Goal: Find specific page/section: Find specific page/section

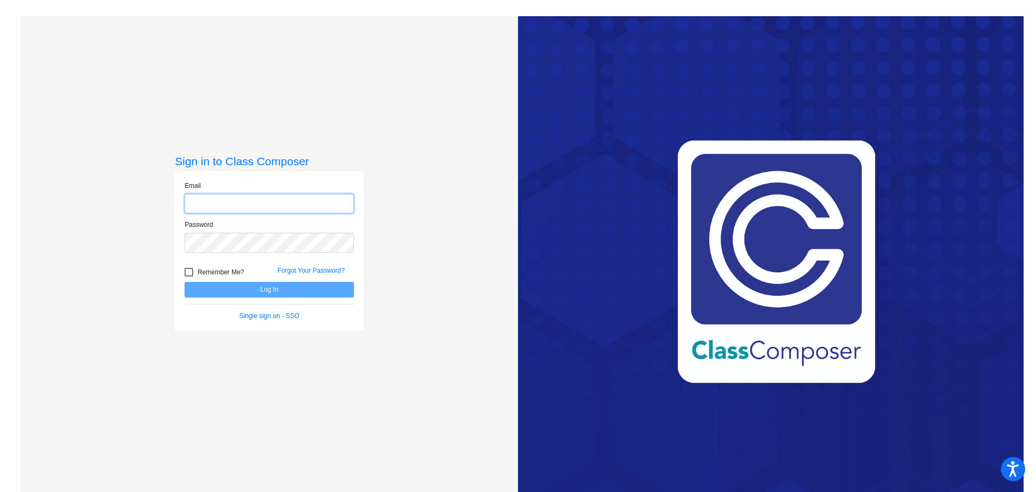
type input "[PERSON_NAME][EMAIL_ADDRESS][PERSON_NAME][DOMAIN_NAME]"
click at [188, 273] on div at bounding box center [189, 272] width 9 height 9
click at [188, 276] on input "Remember Me?" at bounding box center [188, 276] width 1 height 1
checkbox input "true"
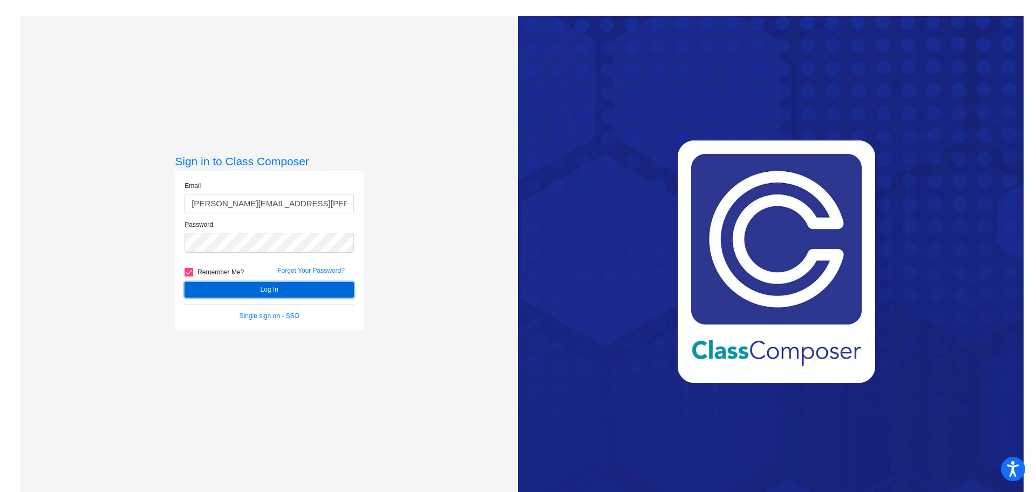
click at [203, 285] on button "Log In" at bounding box center [269, 290] width 169 height 16
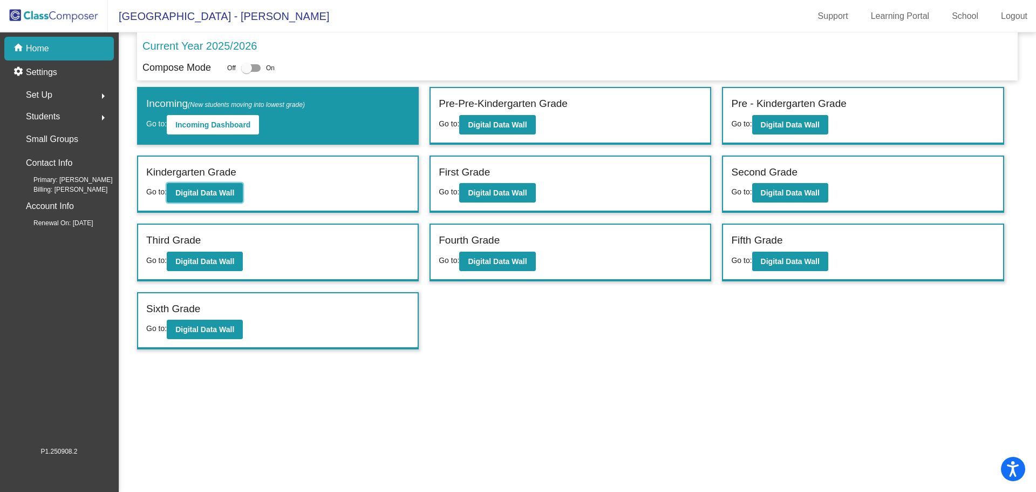
click at [224, 188] on button "Digital Data Wall" at bounding box center [205, 192] width 76 height 19
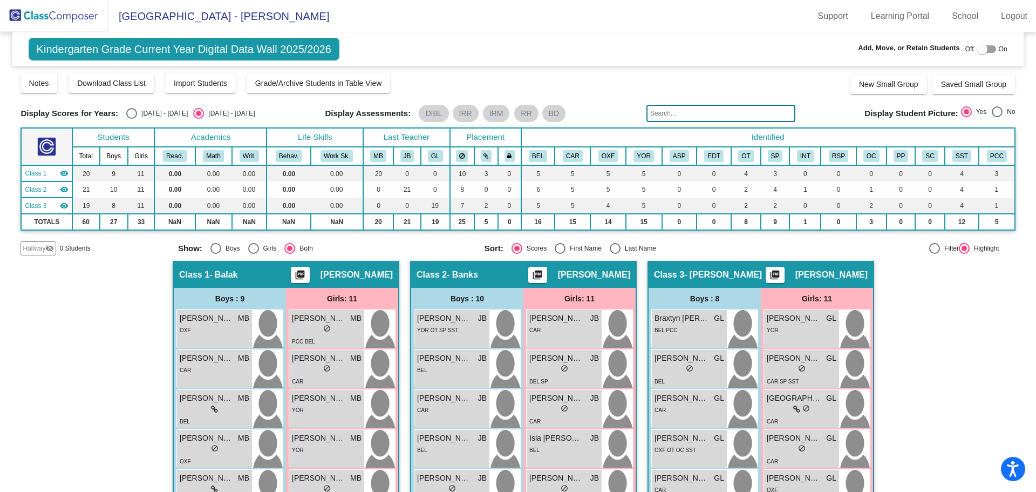
click at [132, 111] on div "Select an option" at bounding box center [131, 113] width 11 height 11
click at [132, 119] on input "[DATE] - [DATE]" at bounding box center [131, 119] width 1 height 1
radio input "true"
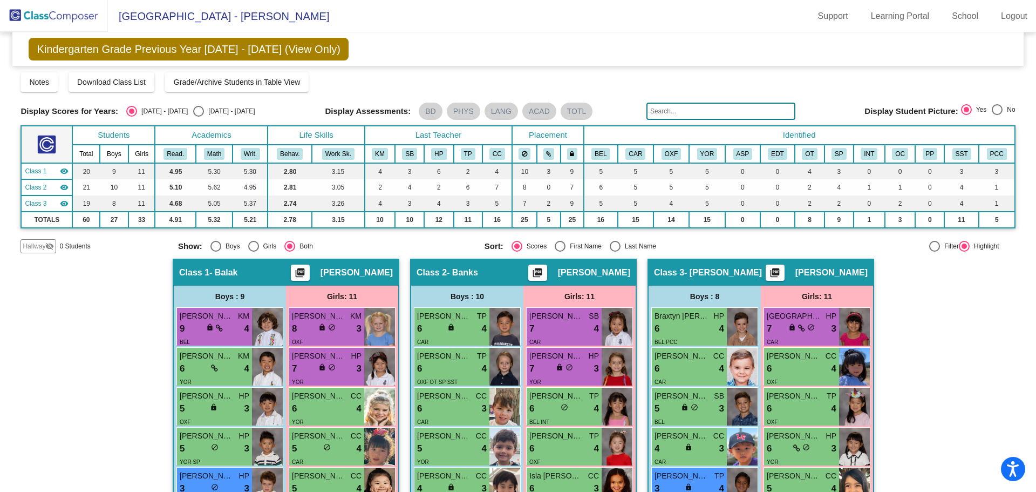
click at [223, 321] on span "[PERSON_NAME]" at bounding box center [207, 315] width 54 height 11
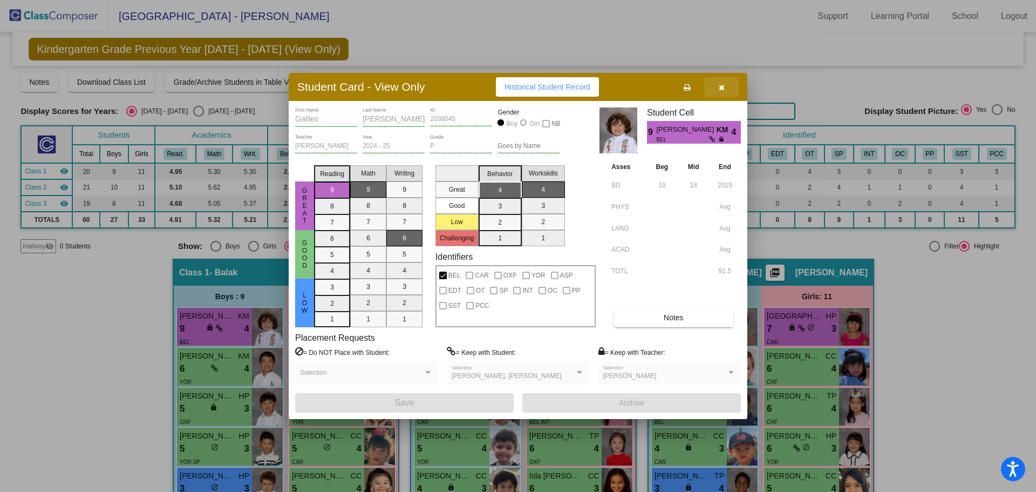
click at [725, 87] on button "button" at bounding box center [721, 86] width 35 height 19
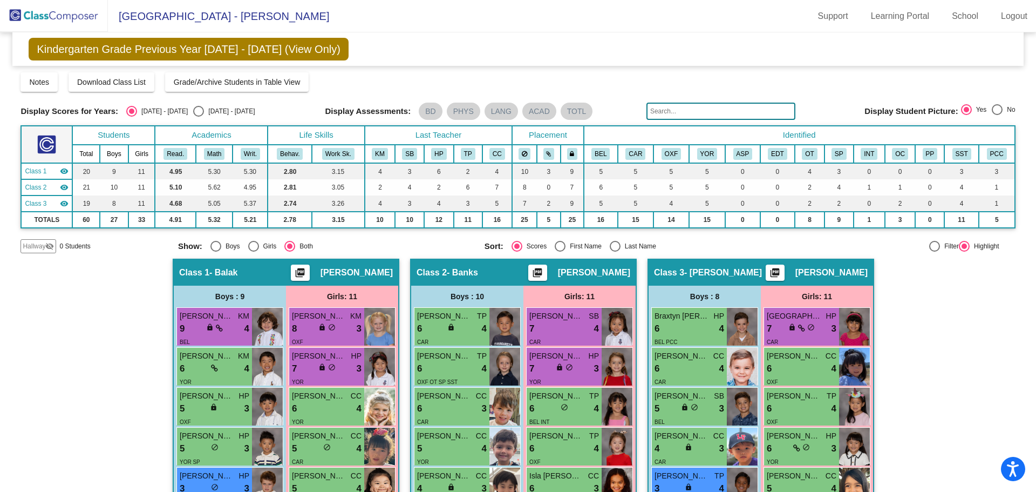
click at [81, 17] on img at bounding box center [54, 16] width 108 height 32
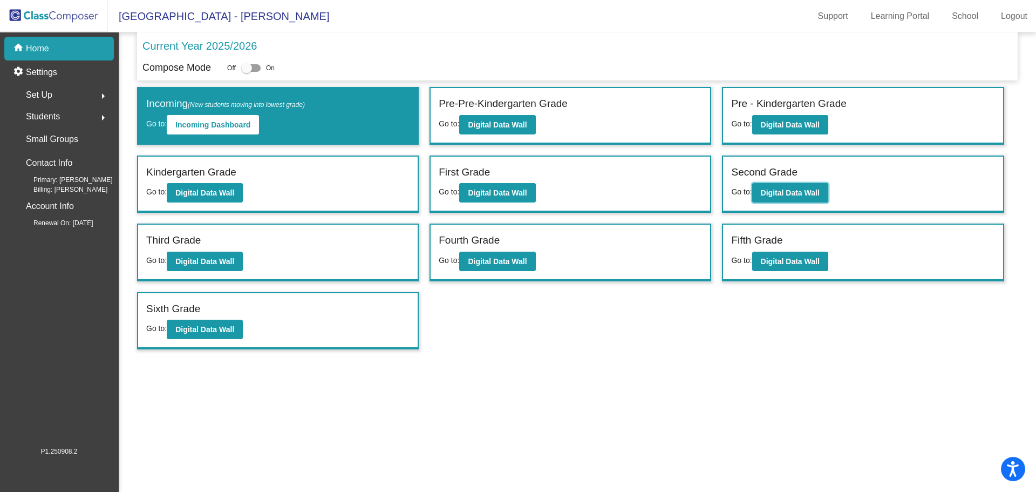
click at [785, 194] on b "Digital Data Wall" at bounding box center [790, 192] width 59 height 9
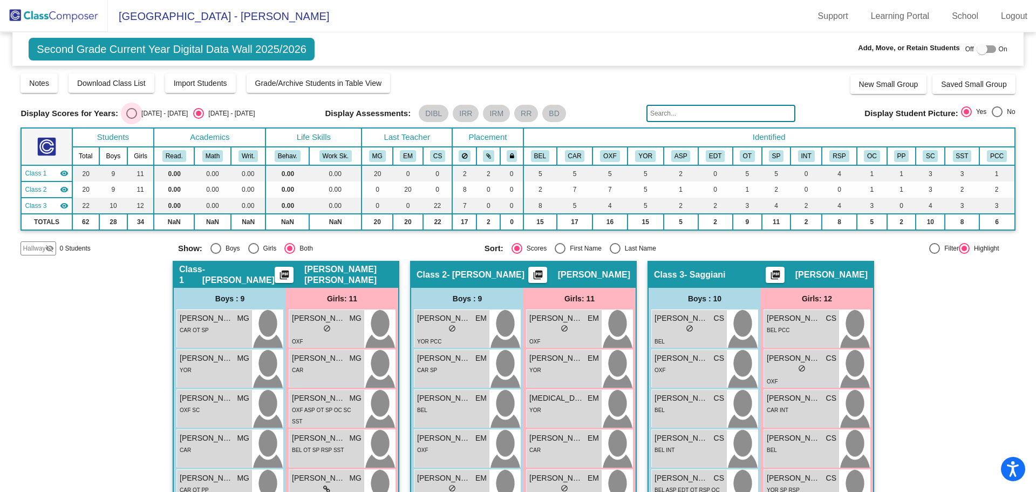
click at [130, 115] on div "Select an option" at bounding box center [131, 113] width 11 height 11
click at [131, 119] on input "[DATE] - [DATE]" at bounding box center [131, 119] width 1 height 1
radio input "true"
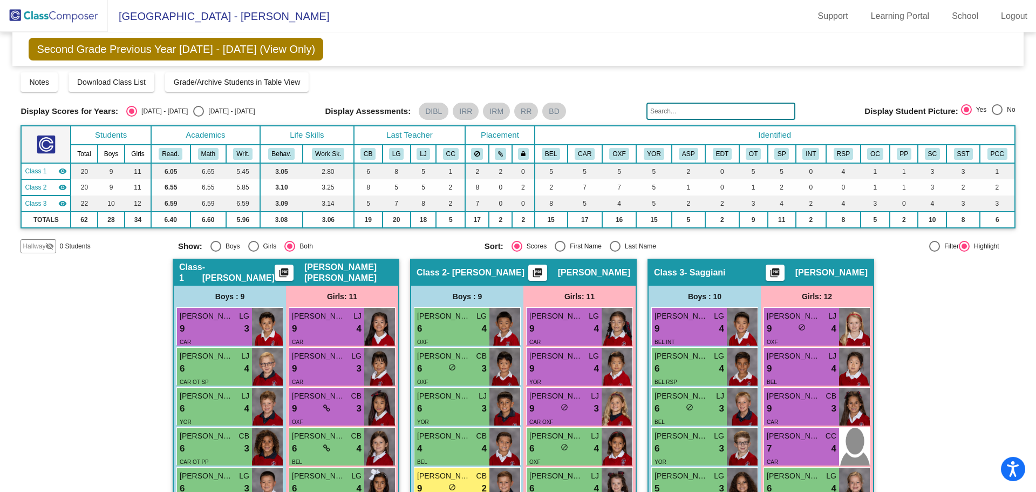
click at [578, 326] on div "9 lock do_not_disturb_alt 4" at bounding box center [564, 329] width 70 height 14
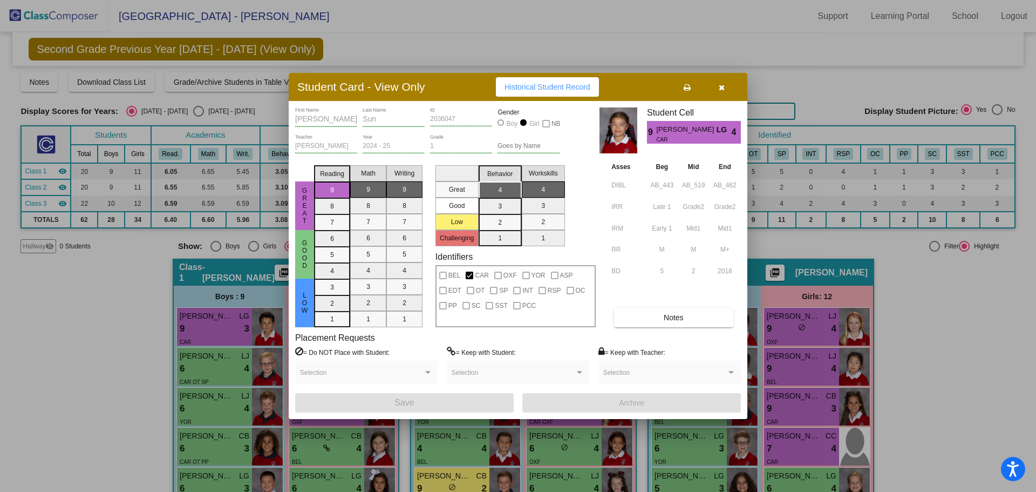
click at [724, 87] on icon "button" at bounding box center [722, 88] width 6 height 8
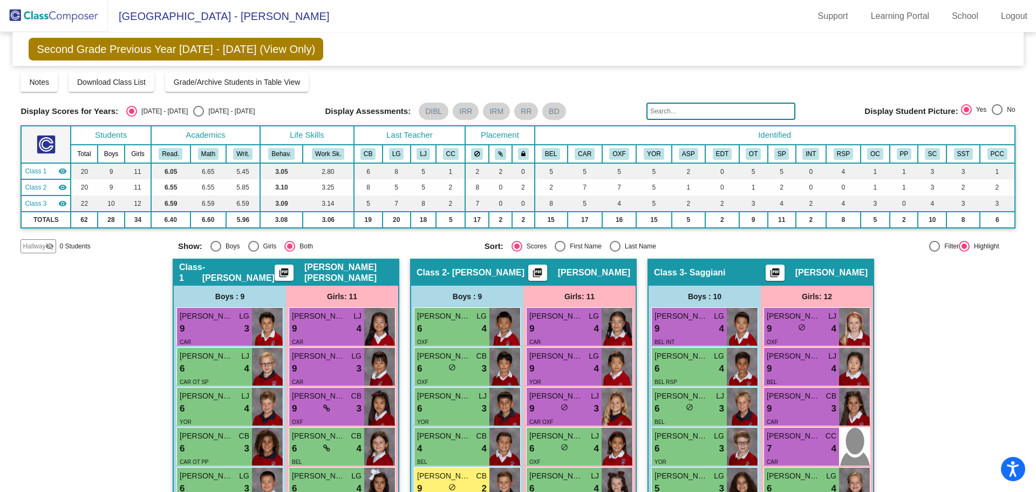
click at [78, 16] on img at bounding box center [54, 16] width 108 height 32
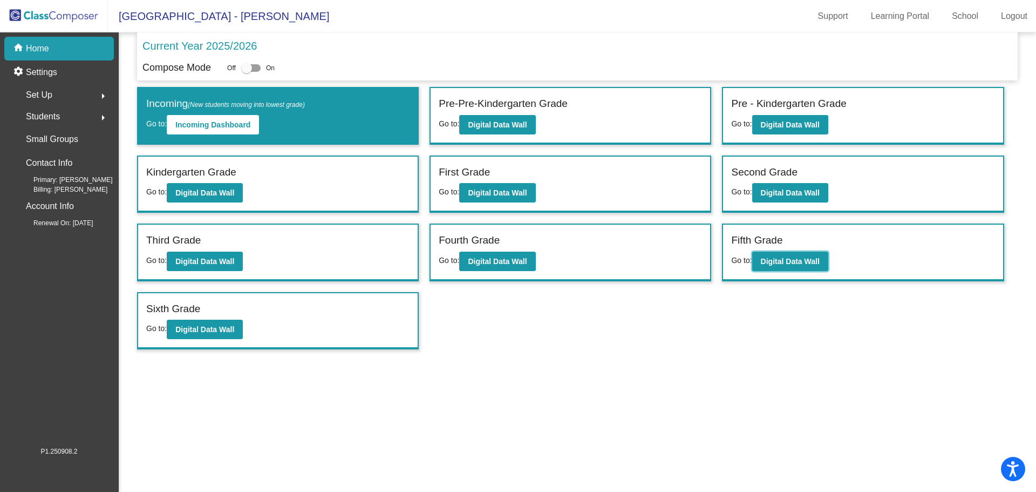
click at [779, 263] on b "Digital Data Wall" at bounding box center [790, 261] width 59 height 9
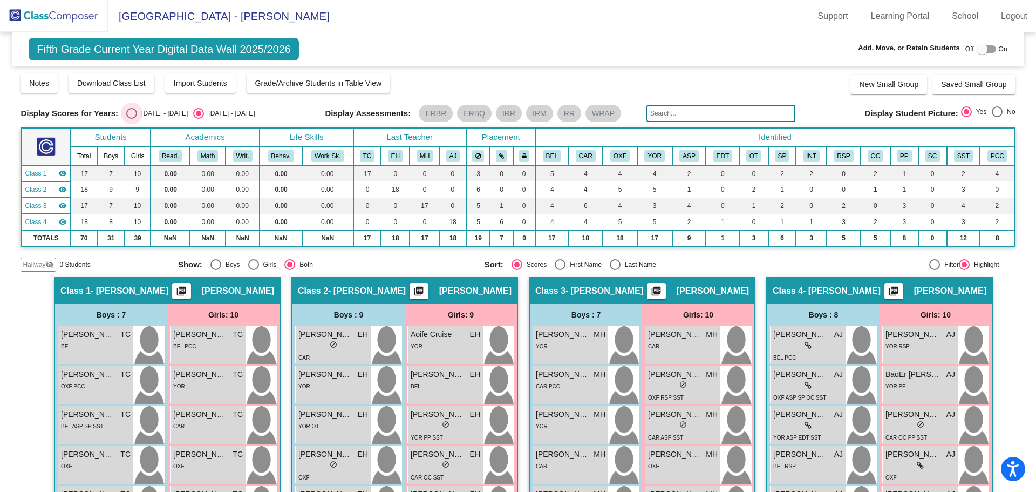
click at [128, 111] on div "Select an option" at bounding box center [131, 113] width 11 height 11
click at [131, 119] on input "[DATE] - [DATE]" at bounding box center [131, 119] width 1 height 1
radio input "true"
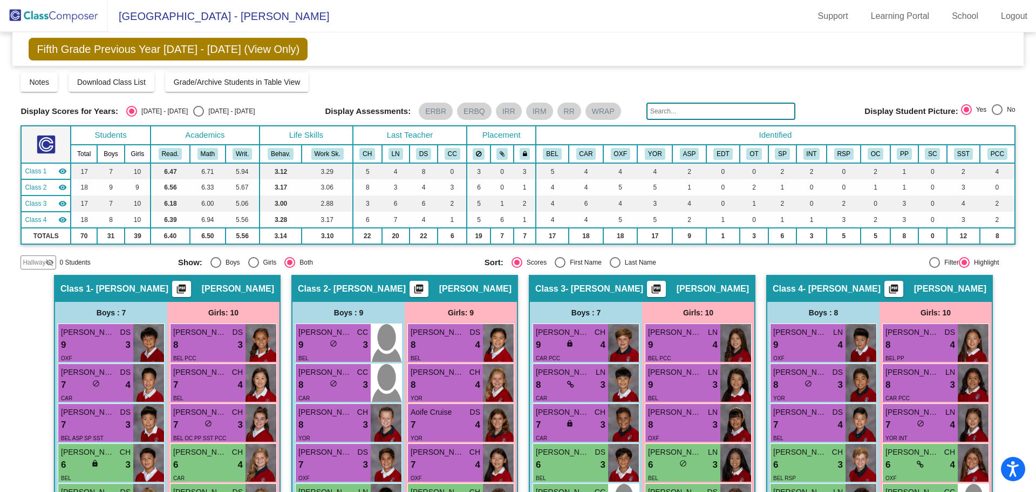
click at [459, 351] on div "8 lock do_not_disturb_alt 4" at bounding box center [446, 345] width 70 height 14
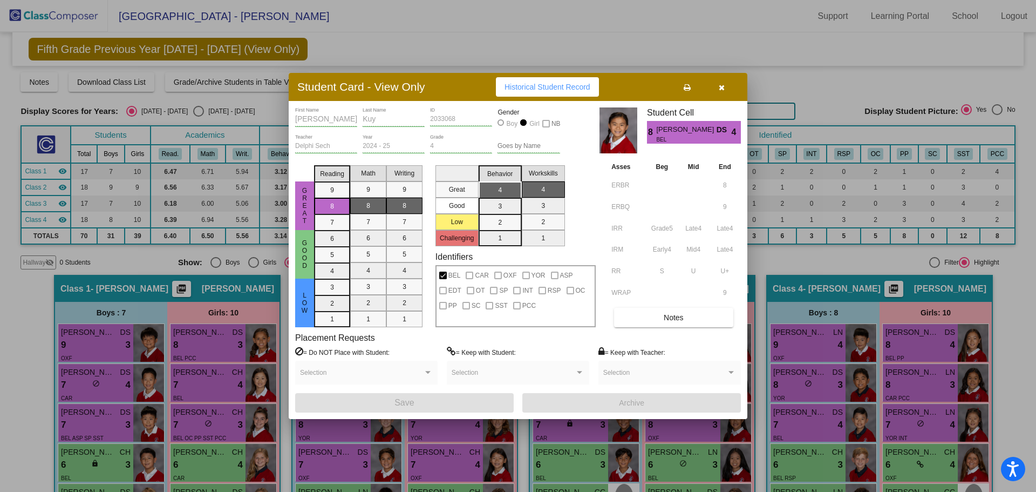
click at [724, 87] on icon "button" at bounding box center [722, 88] width 6 height 8
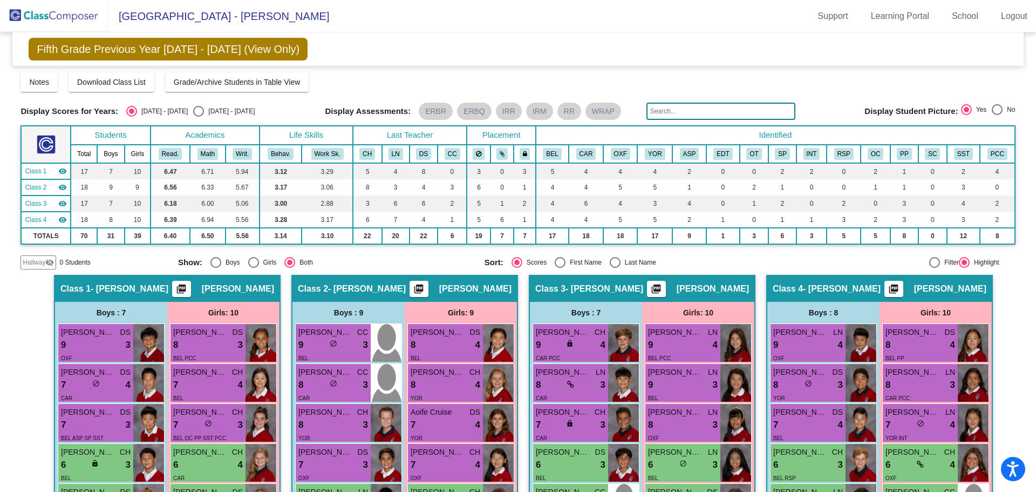
click at [1006, 13] on link "Logout" at bounding box center [1015, 16] width 44 height 17
